Goal: Task Accomplishment & Management: Complete application form

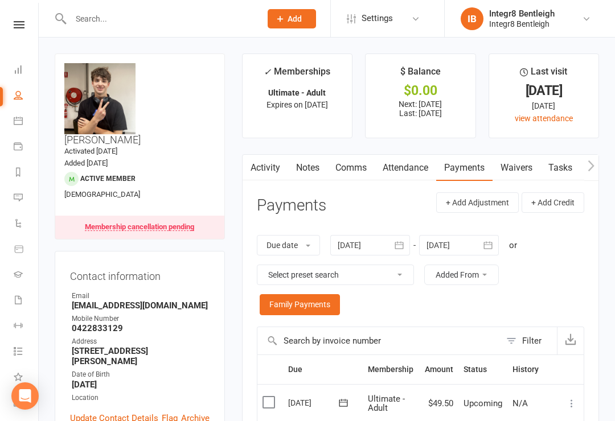
click at [182, 24] on input "text" at bounding box center [160, 19] width 186 height 16
type input "[PERSON_NAME]"
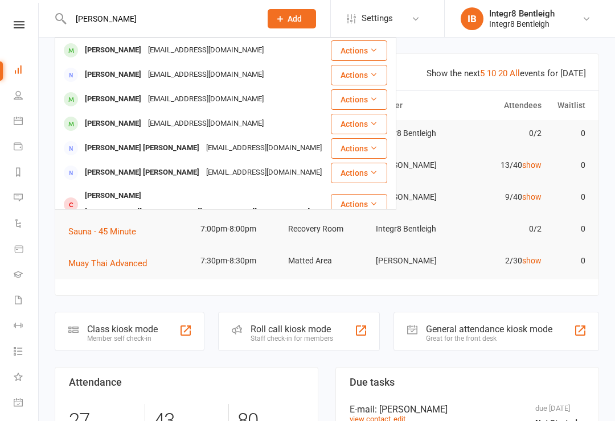
type input "[PERSON_NAME]"
click at [92, 56] on div "[PERSON_NAME]" at bounding box center [112, 50] width 63 height 17
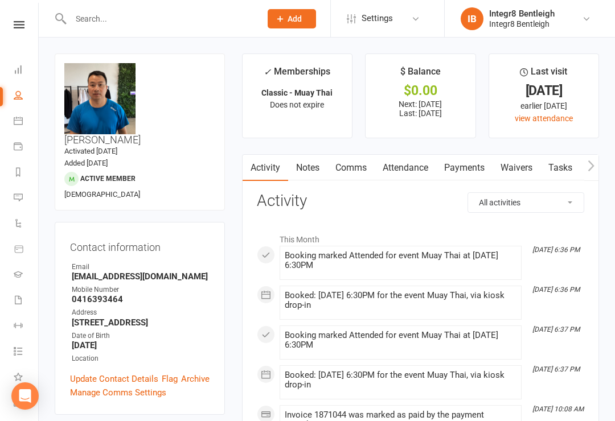
click at [508, 167] on link "Waivers" at bounding box center [517, 168] width 48 height 26
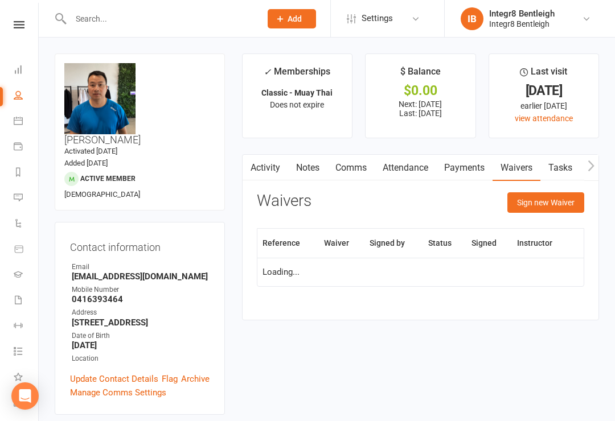
click at [546, 204] on button "Sign new Waiver" at bounding box center [545, 202] width 77 height 21
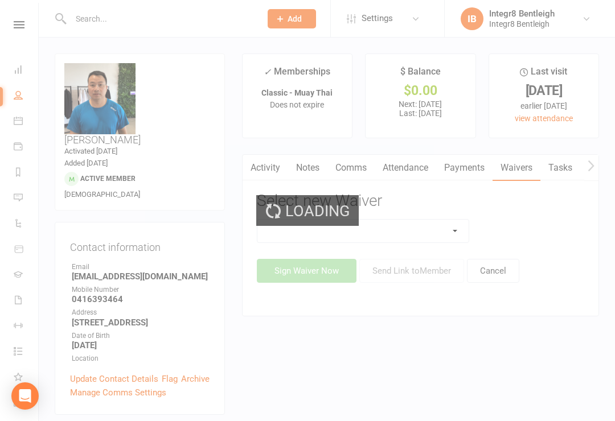
click at [408, 239] on div "Loading" at bounding box center [307, 210] width 615 height 421
click at [403, 232] on div "Loading" at bounding box center [307, 210] width 615 height 421
click at [411, 221] on div "Loading" at bounding box center [307, 210] width 615 height 421
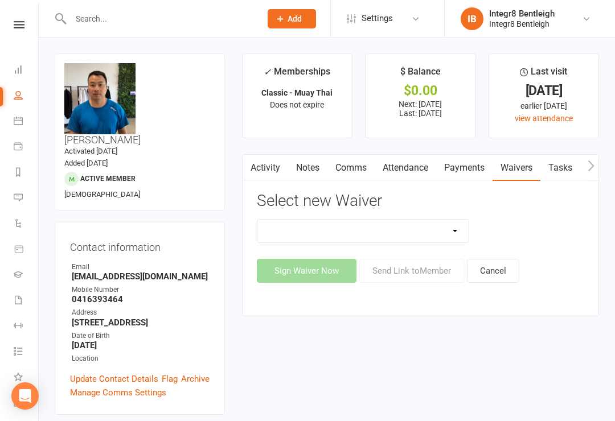
click at [421, 220] on select "10 Class Pass Cancellation Free Trial Hold Membership Document Mobility Worksho…" at bounding box center [363, 231] width 212 height 23
select select "10644"
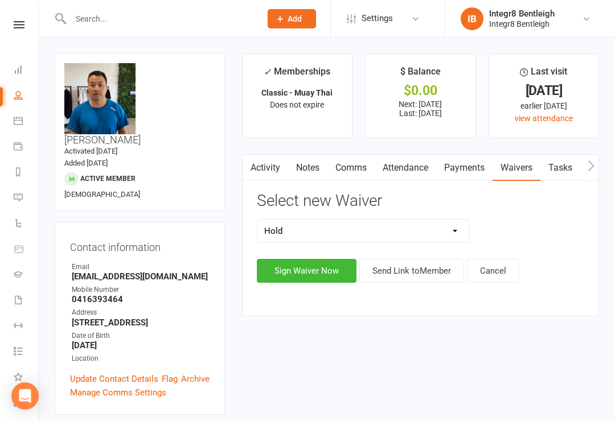
click at [303, 280] on button "Sign Waiver Now" at bounding box center [307, 271] width 100 height 24
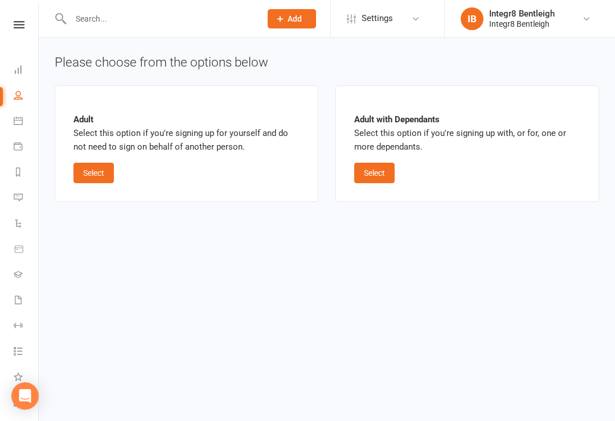
click at [368, 176] on button "Select" at bounding box center [374, 173] width 40 height 21
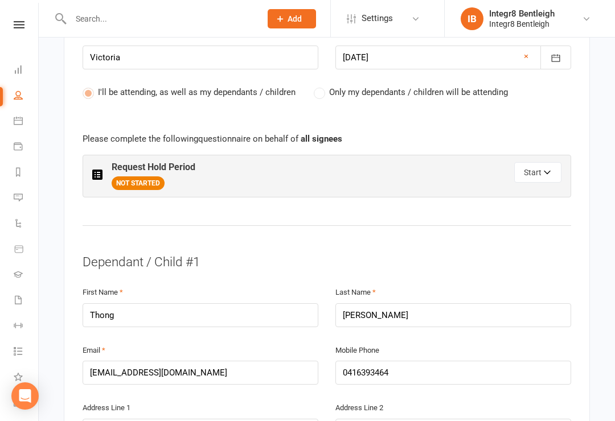
scroll to position [566, 0]
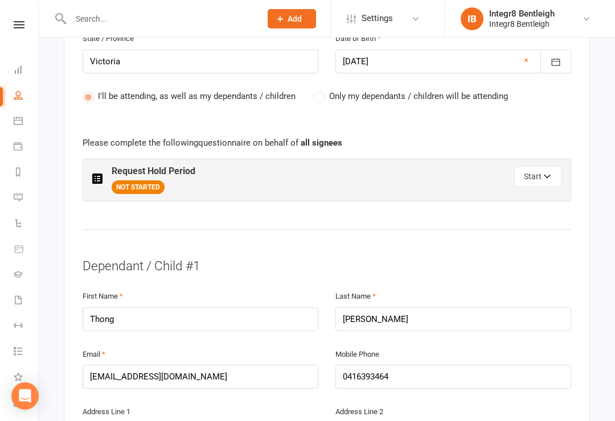
click at [539, 166] on button "Start" at bounding box center [537, 176] width 47 height 21
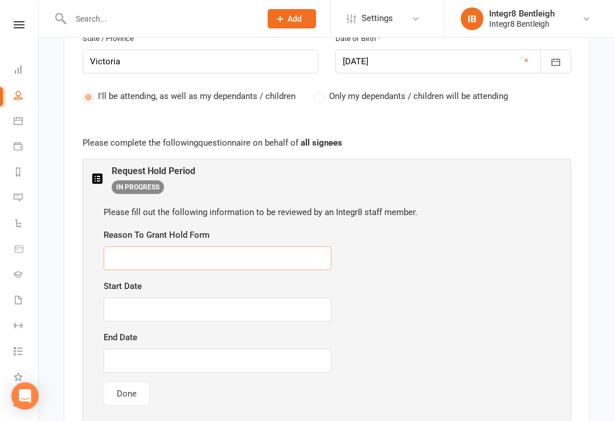
click at [292, 250] on input "text" at bounding box center [218, 259] width 228 height 24
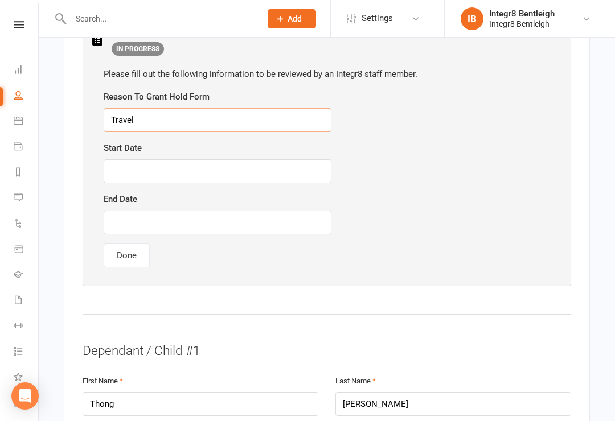
type input "Travel"
click at [138, 159] on input "text" at bounding box center [218, 171] width 228 height 24
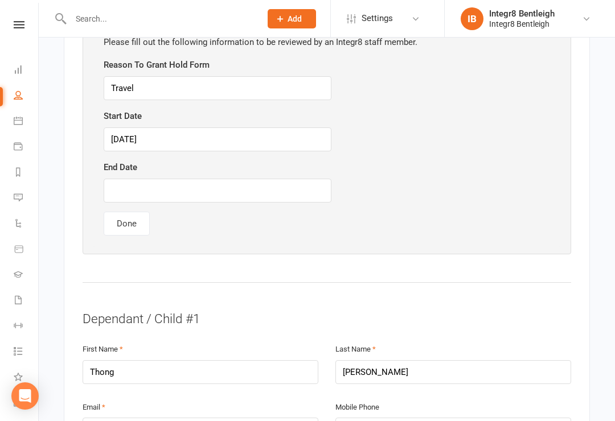
scroll to position [742, 0]
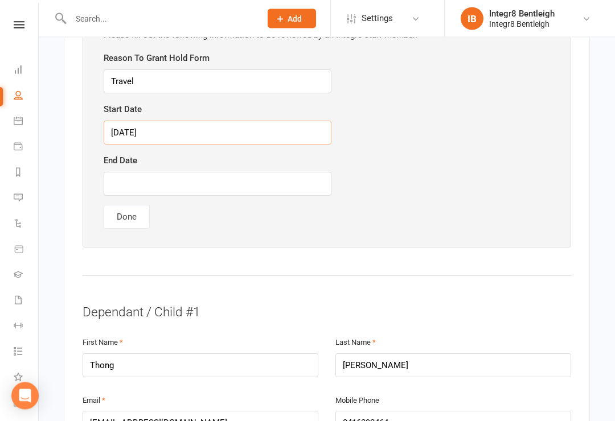
type input "[DATE]"
click at [136, 173] on input "text" at bounding box center [218, 185] width 228 height 24
type input "J"
type input "[DATE]"
click at [124, 206] on button "Done" at bounding box center [127, 218] width 46 height 24
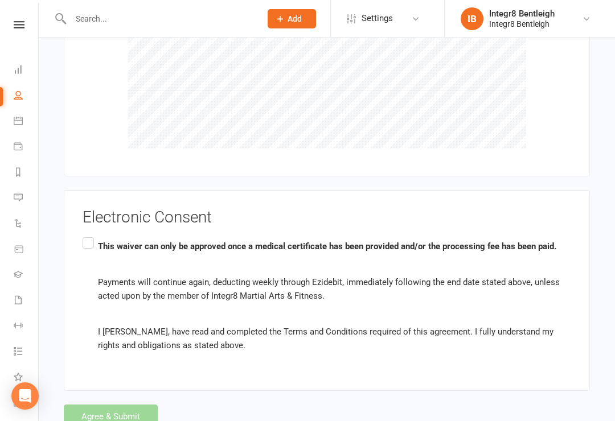
scroll to position [1855, 0]
click at [87, 236] on label "This waiver can only be approved once a medical certificate has been provided a…" at bounding box center [327, 296] width 489 height 121
click at [87, 236] on input "This waiver can only be approved once a medical certificate has been provided a…" at bounding box center [86, 236] width 7 height 0
click at [112, 406] on button "Agree & Submit" at bounding box center [111, 418] width 94 height 24
